Goal: Information Seeking & Learning: Learn about a topic

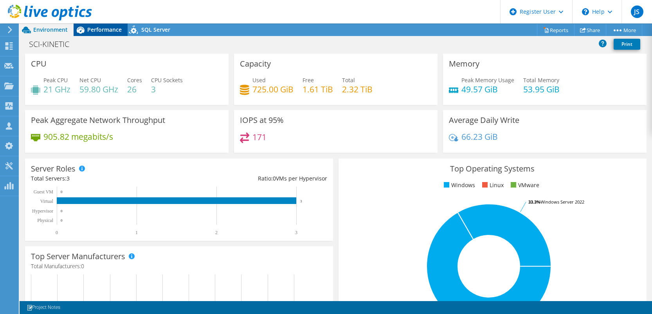
click at [96, 30] on span "Performance" at bounding box center [104, 29] width 34 height 7
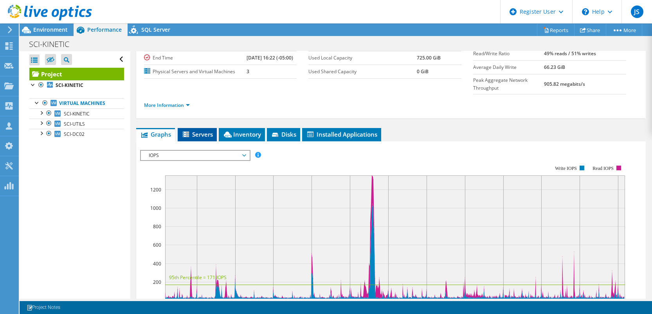
scroll to position [117, 0]
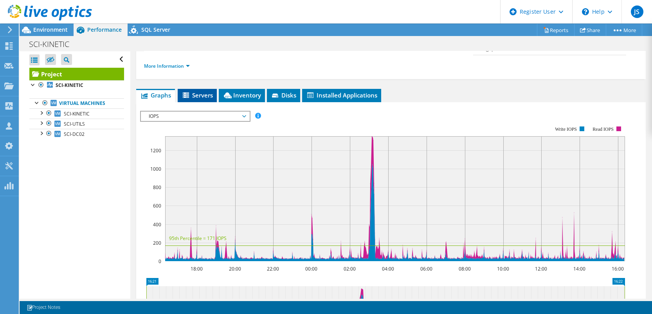
click at [199, 99] on span "Servers" at bounding box center [197, 95] width 31 height 8
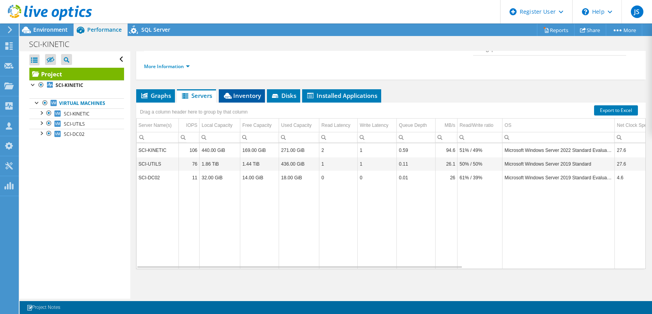
click at [250, 99] on span "Inventory" at bounding box center [242, 96] width 38 height 8
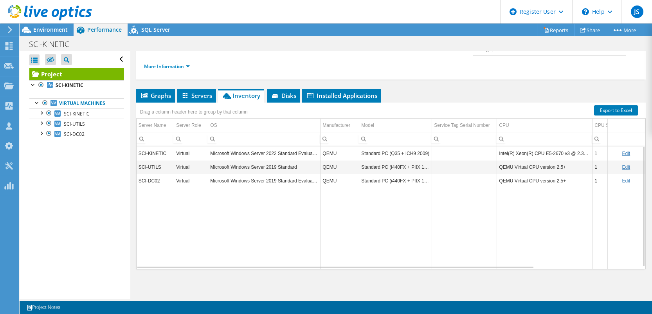
click at [277, 160] on td "Microsoft Windows Server 2022 Standard Evaluation" at bounding box center [264, 153] width 112 height 14
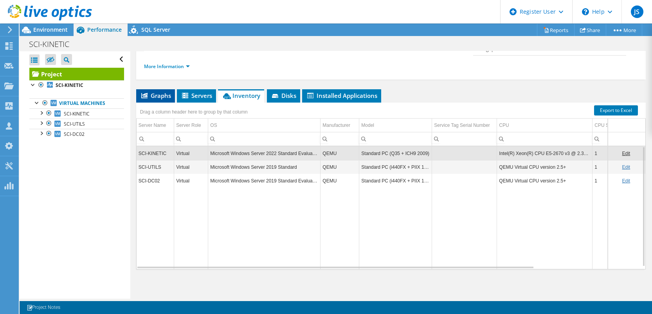
click at [153, 99] on span "Graphs" at bounding box center [155, 96] width 31 height 8
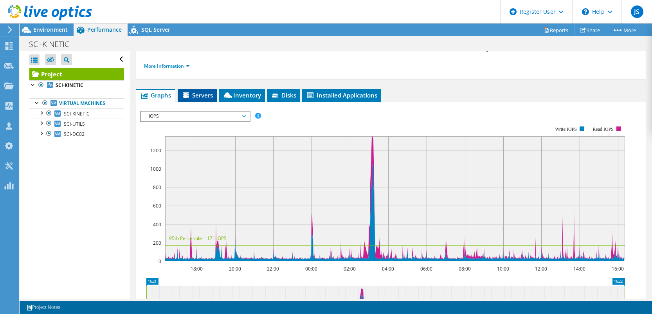
click at [196, 99] on span "Servers" at bounding box center [197, 95] width 31 height 8
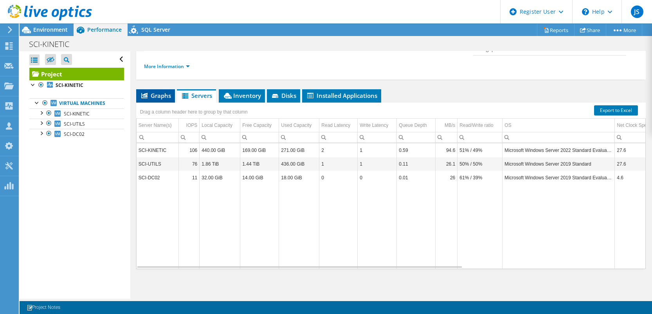
click at [155, 99] on span "Graphs" at bounding box center [155, 96] width 31 height 8
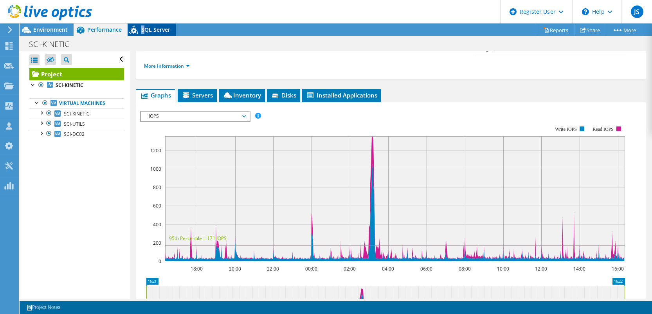
click at [143, 29] on span "SQL Server" at bounding box center [155, 29] width 29 height 7
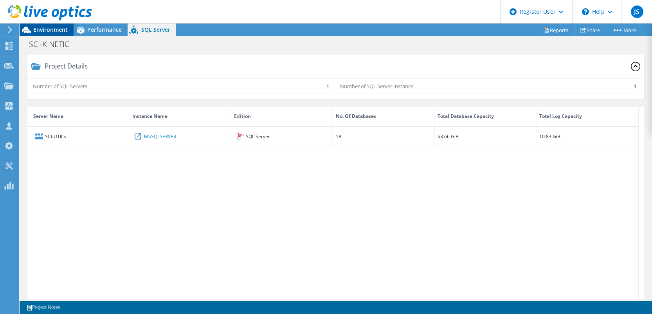
click at [49, 29] on span "Environment" at bounding box center [50, 29] width 34 height 7
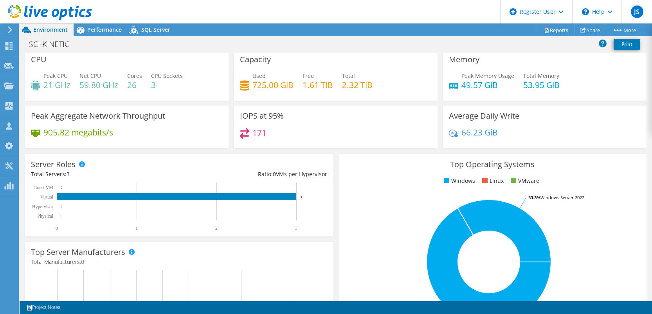
scroll to position [0, 0]
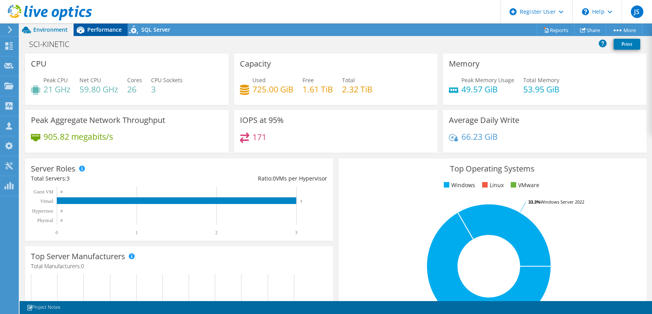
click at [114, 27] on span "Performance" at bounding box center [104, 29] width 34 height 7
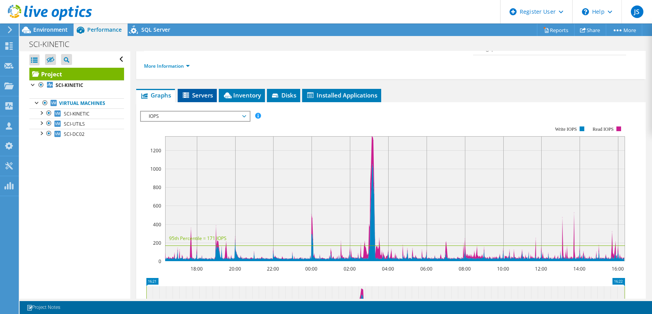
click at [210, 99] on span "Servers" at bounding box center [197, 95] width 31 height 8
